Goal: Task Accomplishment & Management: Complete application form

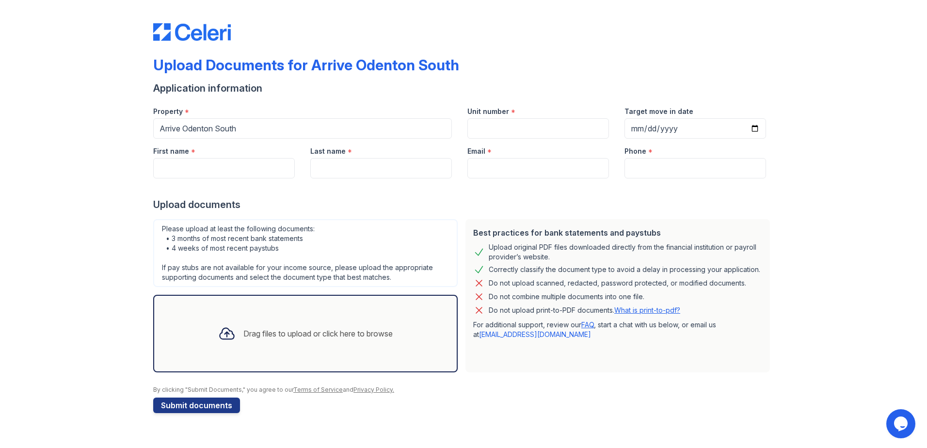
click at [552, 111] on div "Unit number *" at bounding box center [539, 108] width 142 height 19
click at [531, 135] on input "Unit number" at bounding box center [539, 128] width 142 height 20
type input "301"
click at [729, 125] on input "Target move in date" at bounding box center [696, 128] width 142 height 20
click at [753, 127] on input "Target move in date" at bounding box center [696, 128] width 142 height 20
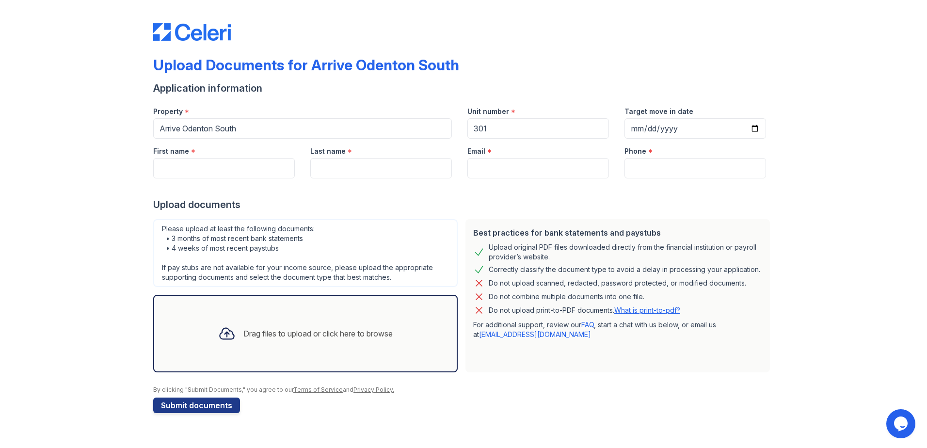
type input "[DATE]"
click at [231, 172] on input "First name" at bounding box center [224, 168] width 142 height 20
click at [396, 233] on div "Please upload at least the following documents: • 3 months of most recent bank …" at bounding box center [305, 253] width 305 height 68
click at [210, 151] on div "First name *" at bounding box center [224, 148] width 142 height 19
click at [211, 169] on input "First name" at bounding box center [224, 168] width 142 height 20
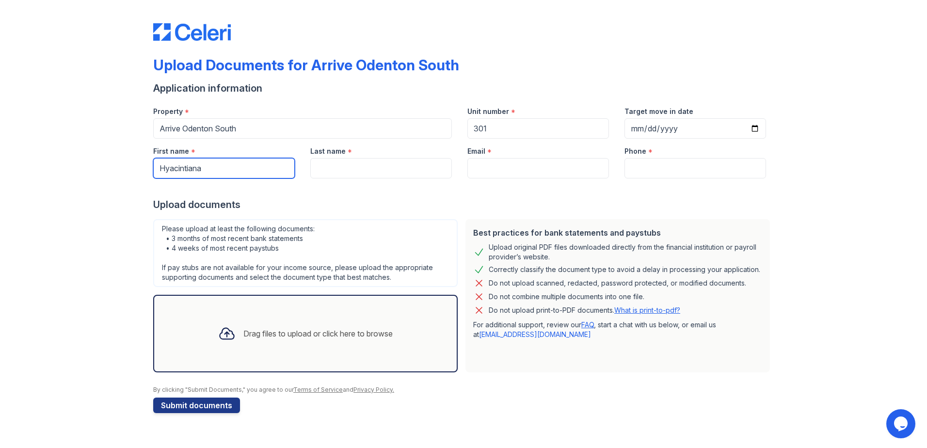
type input "Hyacintiana"
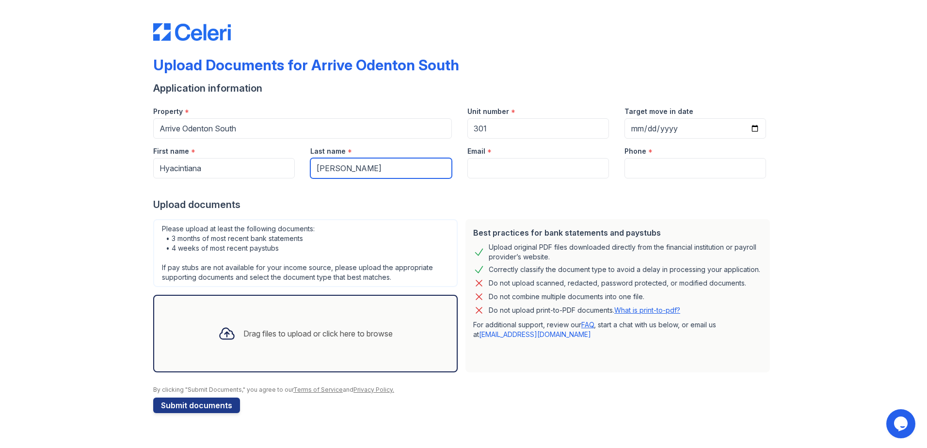
type input "[PERSON_NAME]"
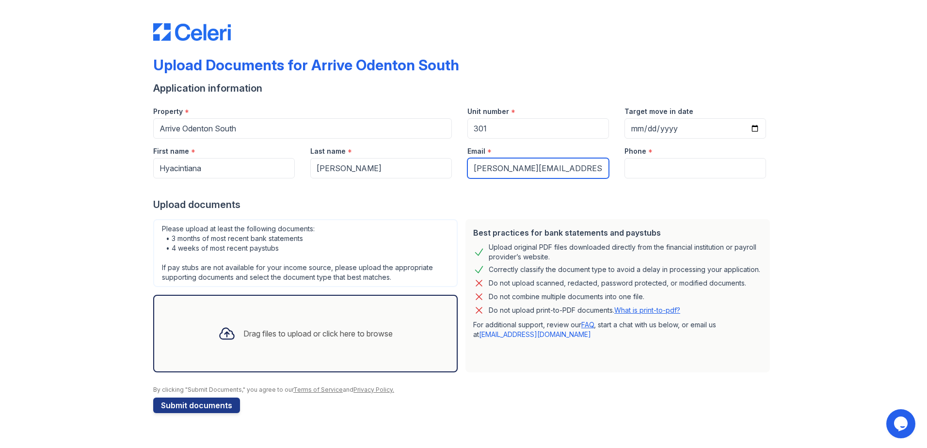
type input "[PERSON_NAME][EMAIL_ADDRESS][DOMAIN_NAME]"
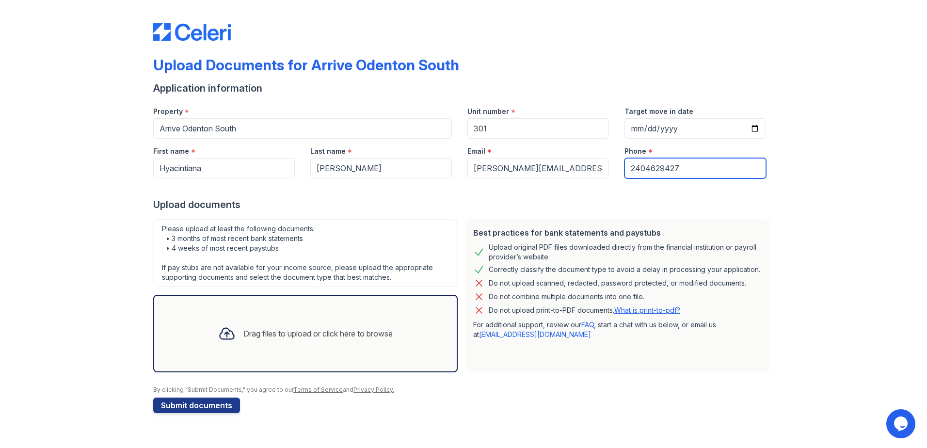
type input "2404629427"
click at [277, 350] on div "Drag files to upload or click here to browse" at bounding box center [306, 333] width 190 height 33
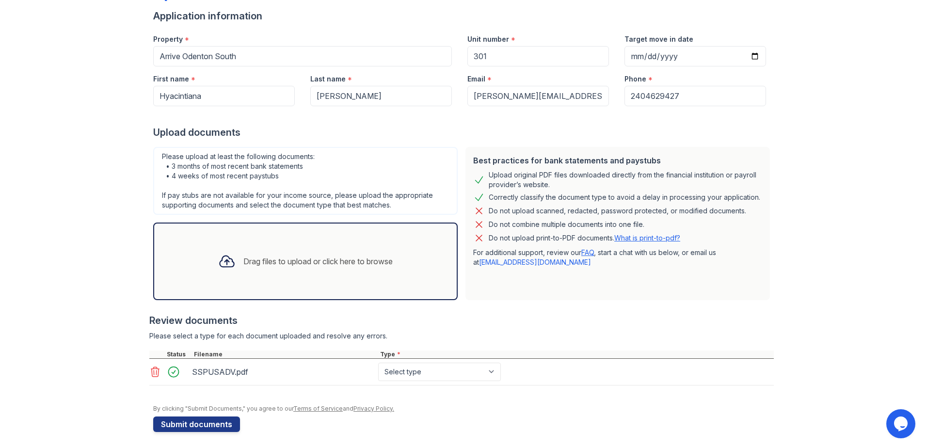
scroll to position [76, 0]
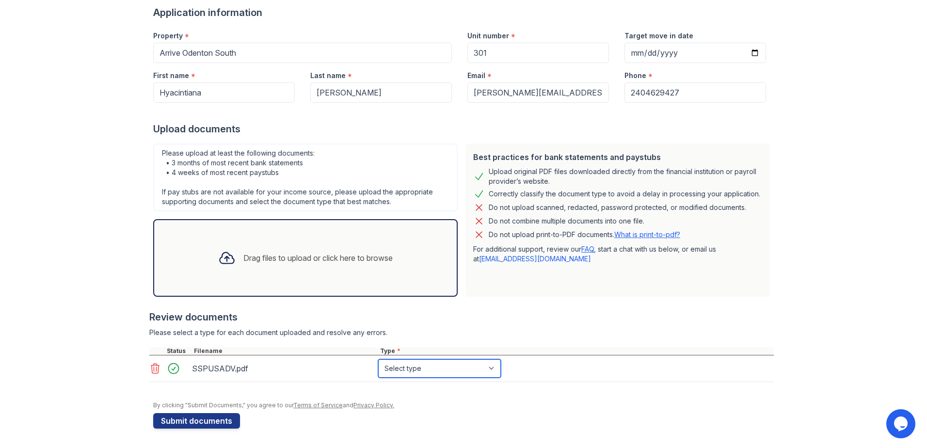
click at [441, 365] on select "Select type Paystub Bank Statement Offer Letter Tax Documents Benefit Award Let…" at bounding box center [439, 368] width 123 height 18
select select "paystub"
click at [378, 359] on select "Select type Paystub Bank Statement Offer Letter Tax Documents Benefit Award Let…" at bounding box center [439, 368] width 123 height 18
click at [328, 263] on div "Drag files to upload or click here to browse" at bounding box center [317, 258] width 149 height 12
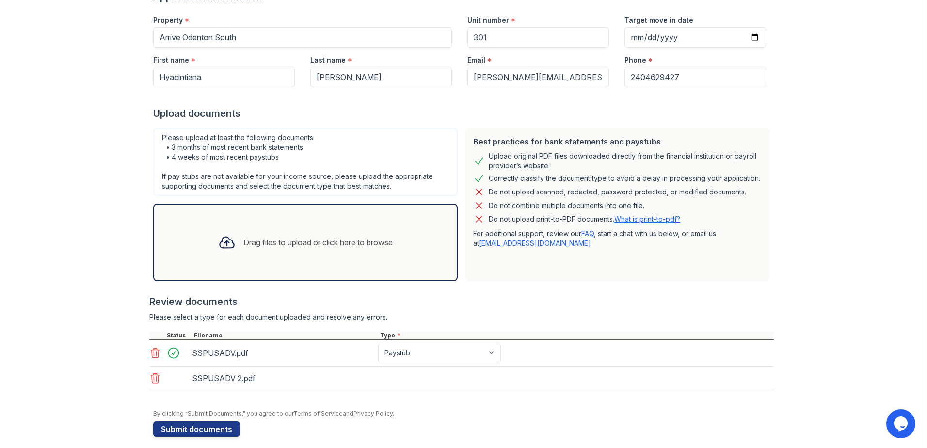
scroll to position [99, 0]
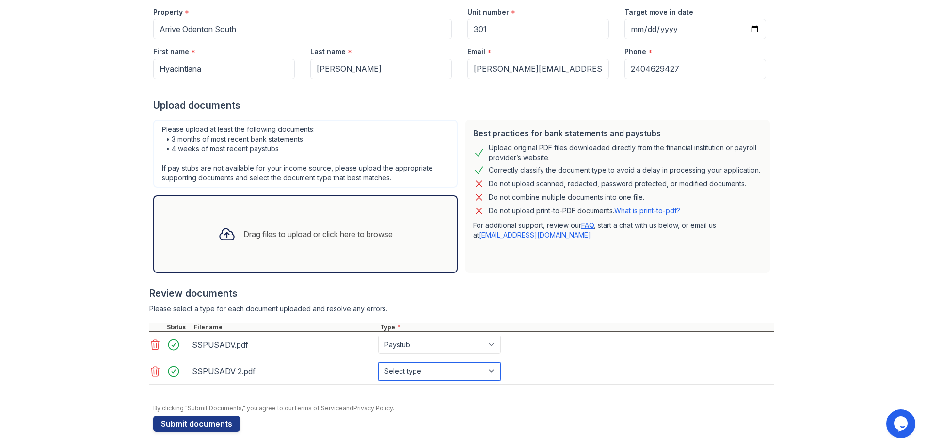
drag, startPoint x: 434, startPoint y: 367, endPoint x: 433, endPoint y: 373, distance: 5.4
click at [434, 367] on select "Select type Paystub Bank Statement Offer Letter Tax Documents Benefit Award Let…" at bounding box center [439, 371] width 123 height 18
select select "paystub"
click at [378, 362] on select "Select type Paystub Bank Statement Offer Letter Tax Documents Benefit Award Let…" at bounding box center [439, 371] width 123 height 18
click at [283, 224] on div "Drag files to upload or click here to browse" at bounding box center [306, 234] width 190 height 33
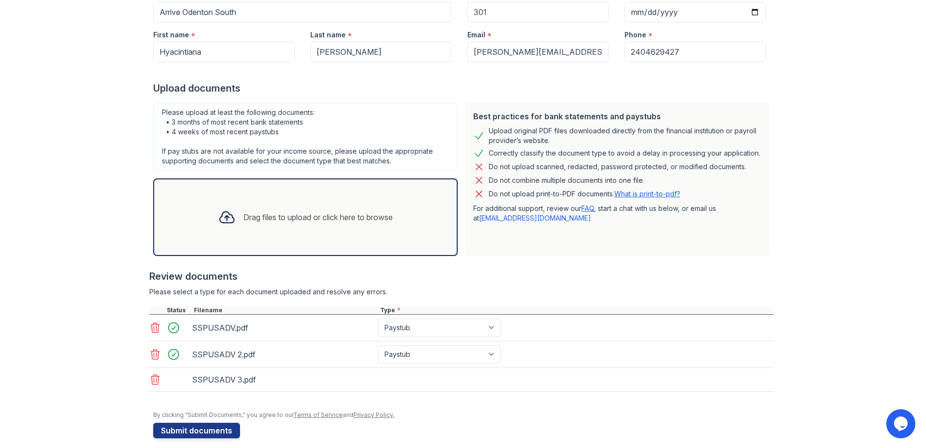
scroll to position [126, 0]
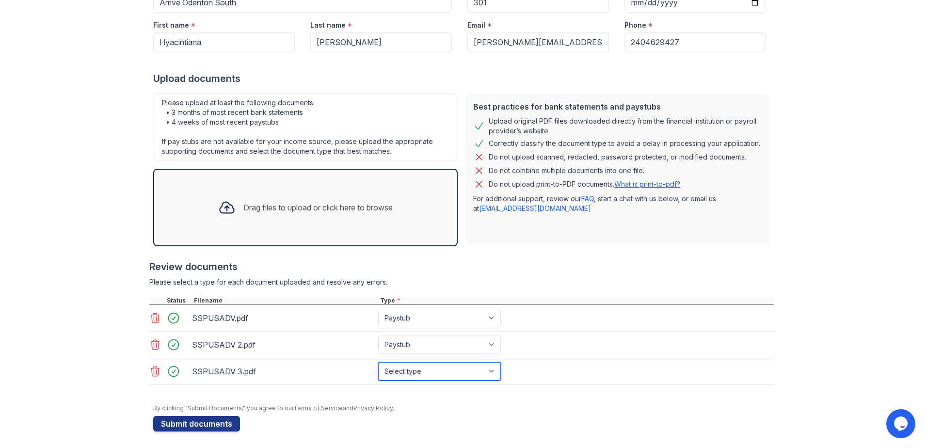
click at [437, 372] on select "Select type Paystub Bank Statement Offer Letter Tax Documents Benefit Award Let…" at bounding box center [439, 371] width 123 height 18
select select "paystub"
click at [378, 362] on select "Select type Paystub Bank Statement Offer Letter Tax Documents Benefit Award Let…" at bounding box center [439, 371] width 123 height 18
click at [324, 212] on div "Drag files to upload or click here to browse" at bounding box center [317, 208] width 149 height 12
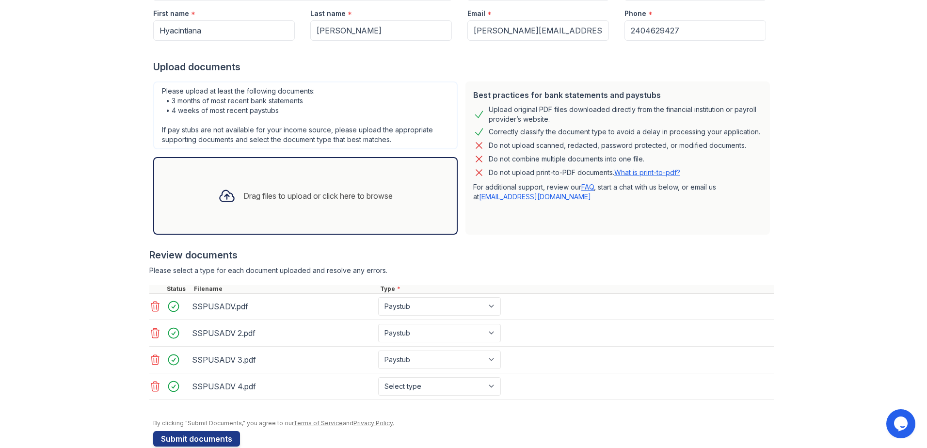
scroll to position [156, 0]
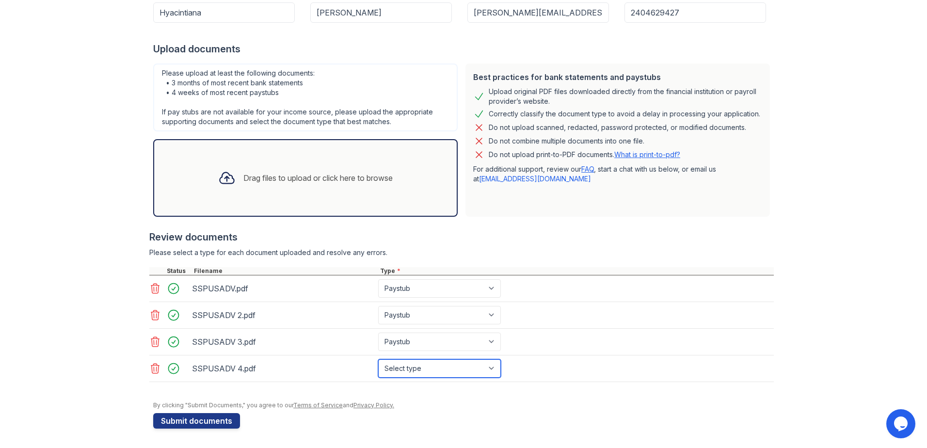
click at [442, 373] on select "Select type Paystub Bank Statement Offer Letter Tax Documents Benefit Award Let…" at bounding box center [439, 368] width 123 height 18
click at [378, 359] on select "Select type Paystub Bank Statement Offer Letter Tax Documents Benefit Award Let…" at bounding box center [439, 368] width 123 height 18
click at [427, 369] on select "Select type Paystub Bank Statement Offer Letter Tax Documents Benefit Award Let…" at bounding box center [439, 368] width 123 height 18
select select "paystub"
click at [378, 359] on select "Select type Paystub Bank Statement Offer Letter Tax Documents Benefit Award Let…" at bounding box center [439, 368] width 123 height 18
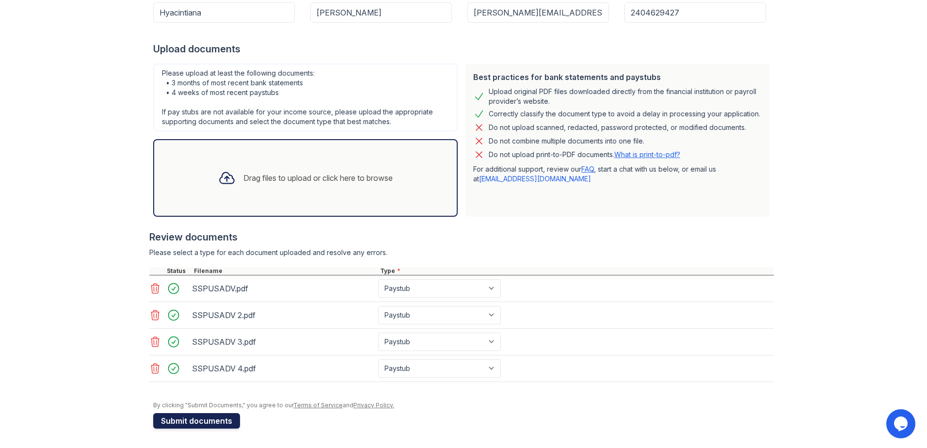
click at [197, 420] on button "Submit documents" at bounding box center [196, 421] width 87 height 16
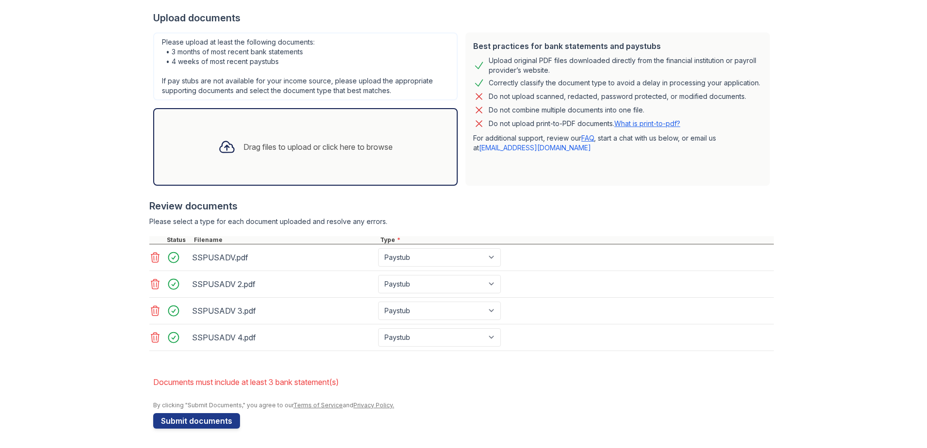
scroll to position [20, 0]
